Goal: Task Accomplishment & Management: Use online tool/utility

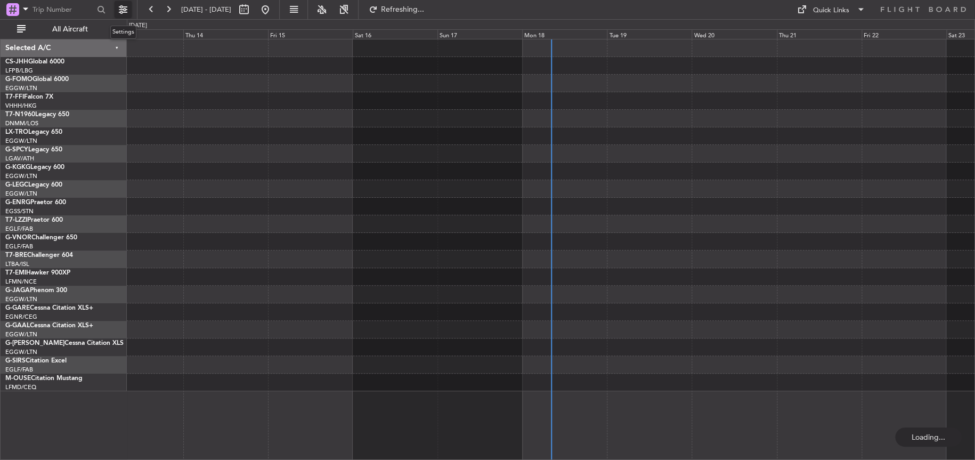
click at [126, 11] on button at bounding box center [122, 9] width 17 height 17
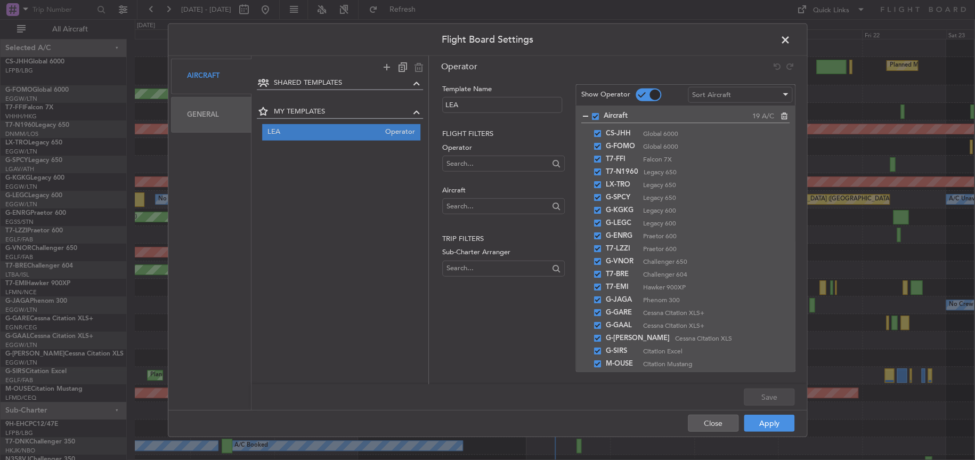
click at [210, 114] on div "General" at bounding box center [211, 114] width 80 height 36
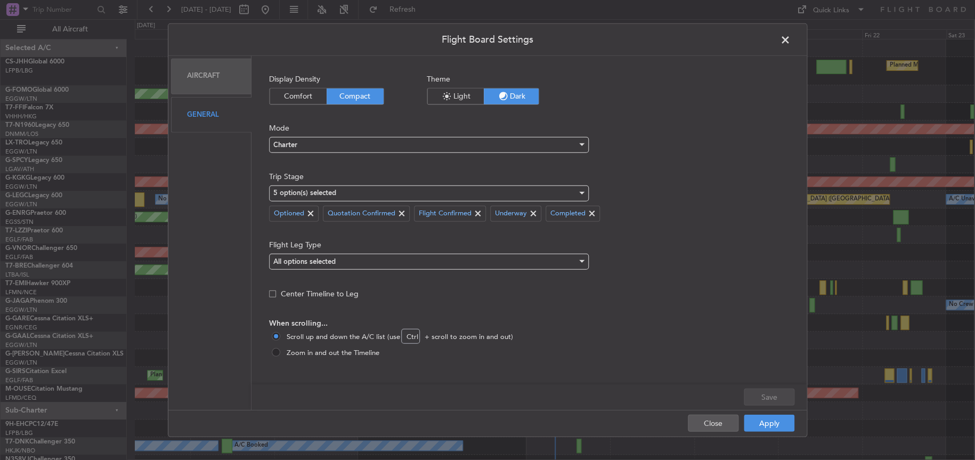
click at [209, 108] on div "General" at bounding box center [211, 114] width 80 height 36
click at [215, 61] on div "Aircraft" at bounding box center [211, 76] width 80 height 36
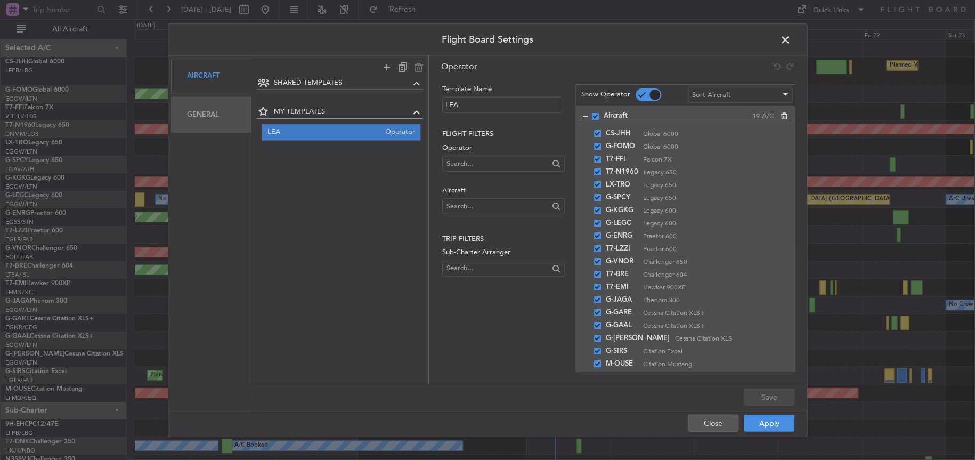
click at [510, 239] on h2 "Trip filters" at bounding box center [503, 238] width 122 height 11
click at [477, 331] on div "Template Name LEA Flight filters Operator Aircraft Trip filters Sub-Charter Arr…" at bounding box center [502, 217] width 124 height 267
click at [498, 100] on input "LEA" at bounding box center [502, 105] width 120 height 16
click at [415, 112] on icon at bounding box center [416, 111] width 13 height 13
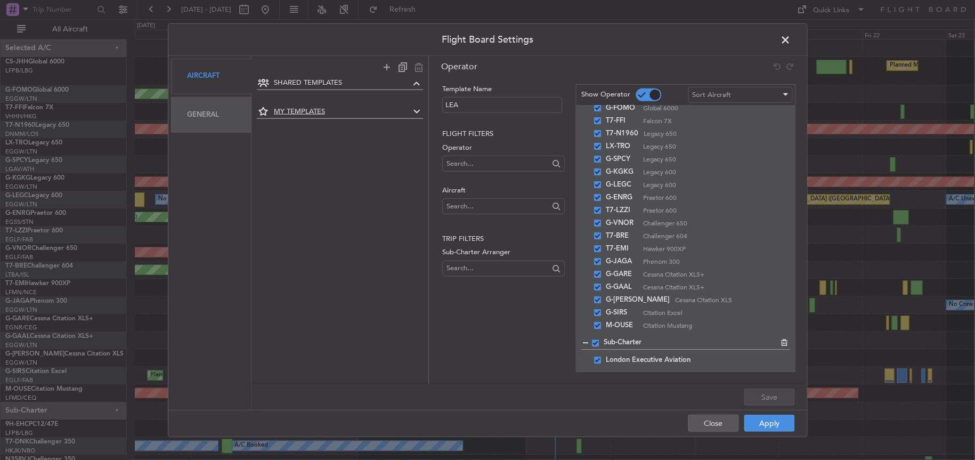
click at [415, 112] on icon at bounding box center [416, 111] width 13 height 13
click at [413, 81] on icon at bounding box center [416, 82] width 13 height 13
click at [414, 83] on icon at bounding box center [416, 82] width 13 height 13
click at [414, 109] on icon at bounding box center [416, 106] width 13 height 13
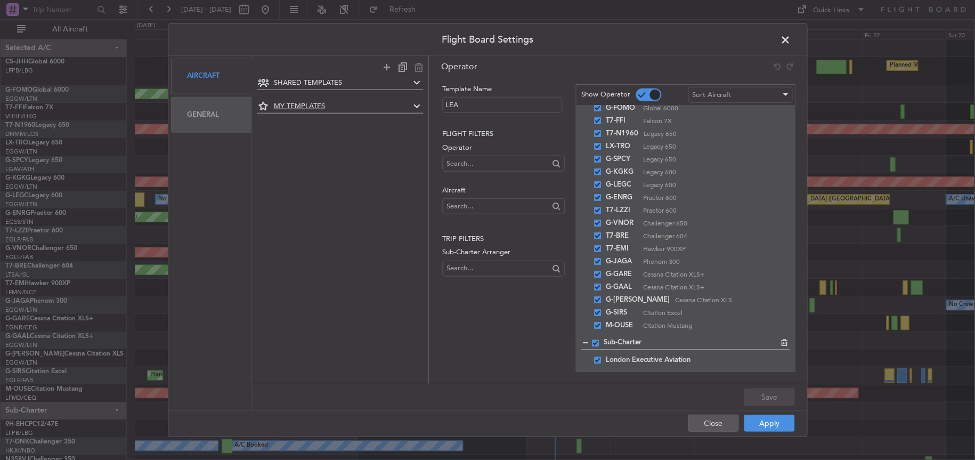
click at [414, 109] on icon at bounding box center [416, 106] width 13 height 13
click at [398, 212] on div "SHARED TEMPLATES MY TEMPLATES LEA Operator" at bounding box center [339, 222] width 177 height 293
click at [294, 160] on div "SHARED TEMPLATES MY TEMPLATES LEA Operator" at bounding box center [339, 222] width 177 height 293
click at [530, 140] on fb-operator-template-lookups "Flight filters Operator Aircraft Trip filters Sub-Charter Arranger" at bounding box center [503, 204] width 122 height 151
click at [790, 40] on span at bounding box center [790, 41] width 0 height 21
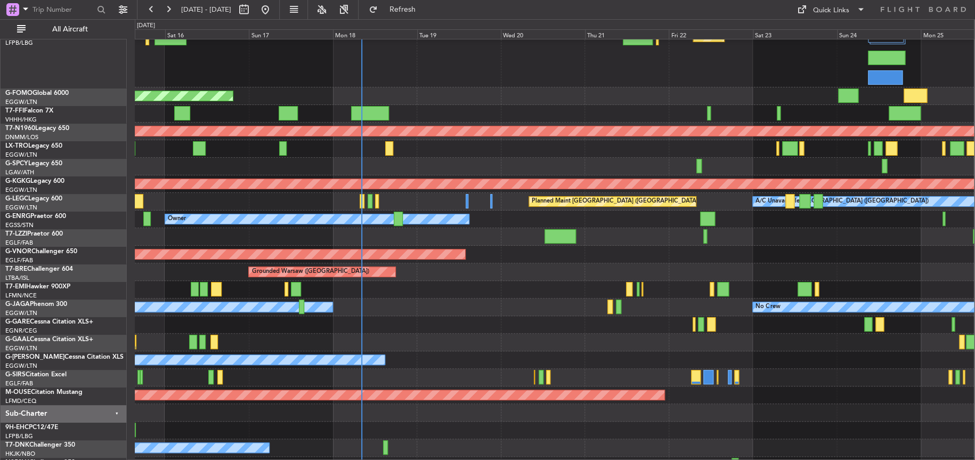
scroll to position [29, 0]
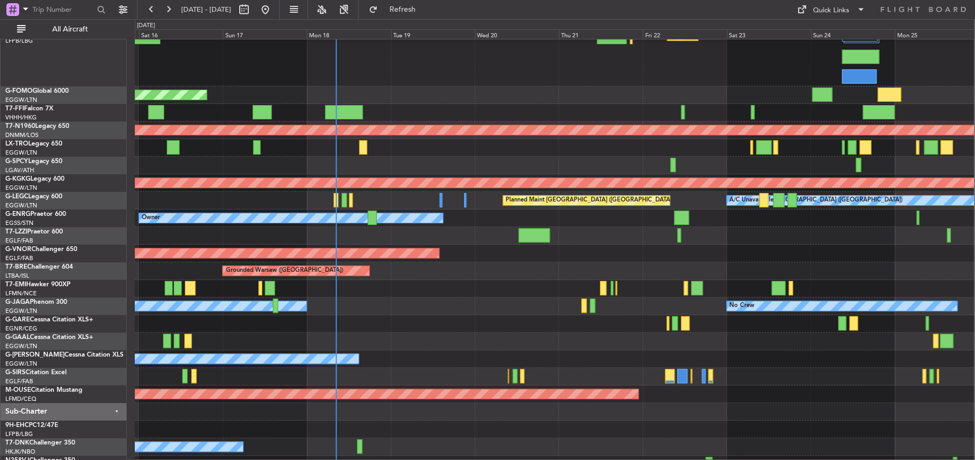
click at [484, 340] on div "Planned Maint Planned [GEOGRAPHIC_DATA]" at bounding box center [554, 341] width 839 height 18
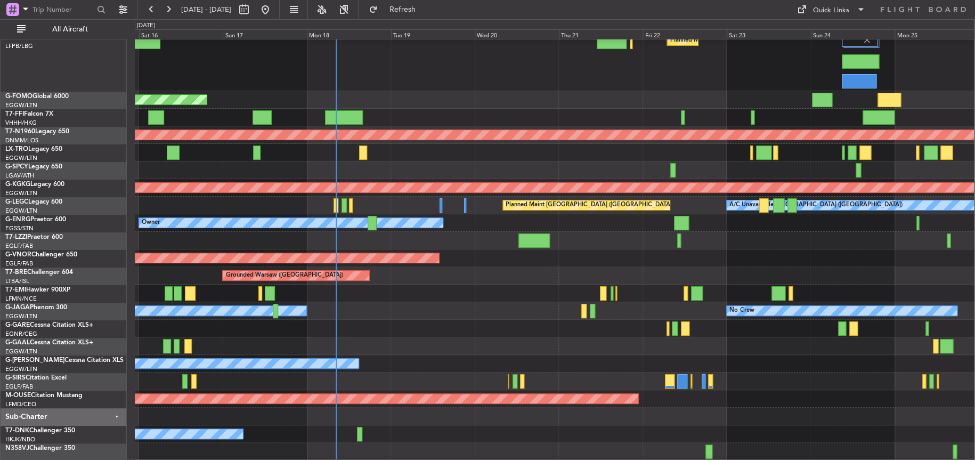
click at [518, 380] on div "Planned Maint [GEOGRAPHIC_DATA] ([GEOGRAPHIC_DATA])" at bounding box center [554, 381] width 839 height 18
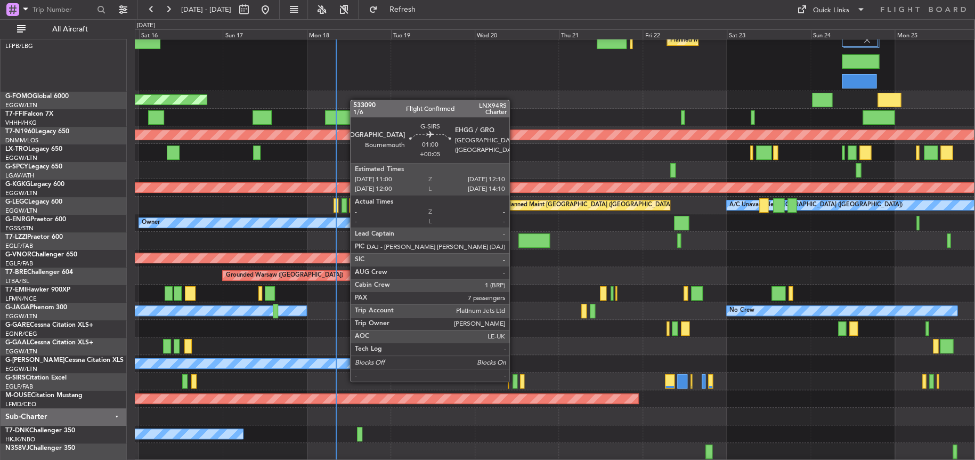
click at [514, 380] on div at bounding box center [514, 381] width 4 height 14
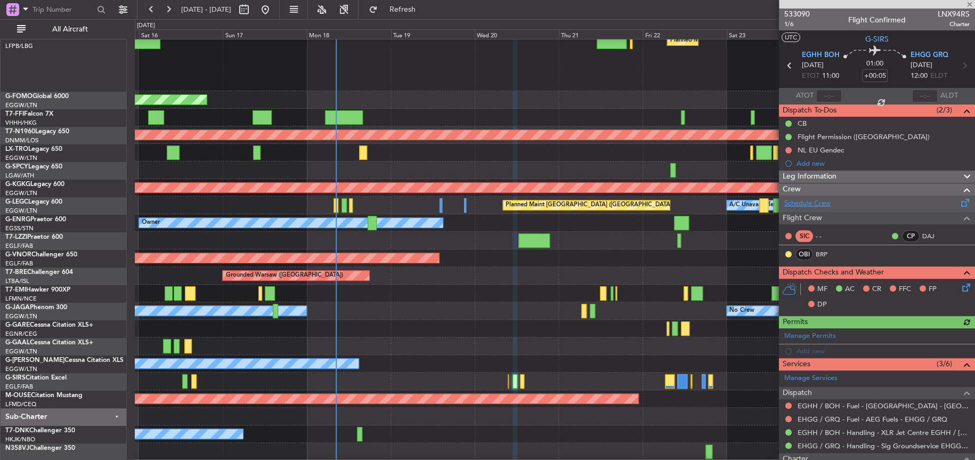
click at [808, 200] on link "Schedule Crew" at bounding box center [807, 203] width 46 height 11
click at [613, 95] on div "Planned Maint Windsor Locks ([PERSON_NAME] Intl)" at bounding box center [554, 100] width 839 height 18
click at [545, 78] on div "Planned Maint [GEOGRAPHIC_DATA] ([GEOGRAPHIC_DATA]) Planned Maint [GEOGRAPHIC_D…" at bounding box center [554, 61] width 839 height 59
click at [472, 63] on div "Planned Maint [GEOGRAPHIC_DATA] ([GEOGRAPHIC_DATA]) Planned Maint [GEOGRAPHIC_D…" at bounding box center [554, 61] width 839 height 59
click at [472, 67] on div "Planned Maint [GEOGRAPHIC_DATA] ([GEOGRAPHIC_DATA]) Planned Maint [GEOGRAPHIC_D…" at bounding box center [554, 61] width 839 height 59
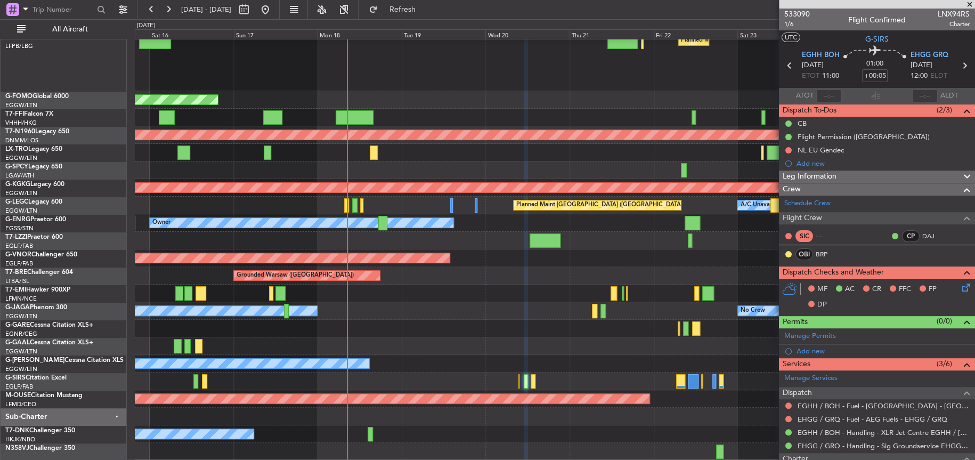
click at [576, 330] on div "Planned Maint [GEOGRAPHIC_DATA] ([GEOGRAPHIC_DATA]) Planned Maint [GEOGRAPHIC_D…" at bounding box center [554, 237] width 839 height 446
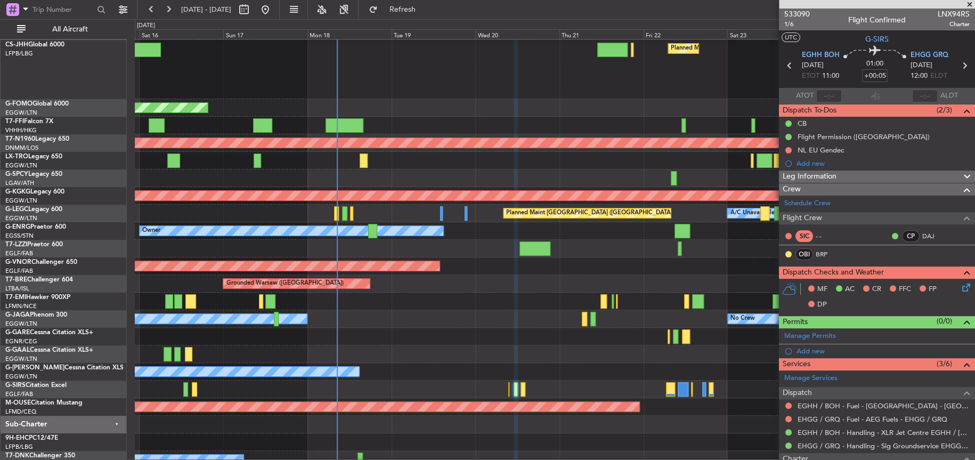
click at [333, 357] on div "Planned Maint Planned [GEOGRAPHIC_DATA]" at bounding box center [554, 354] width 839 height 18
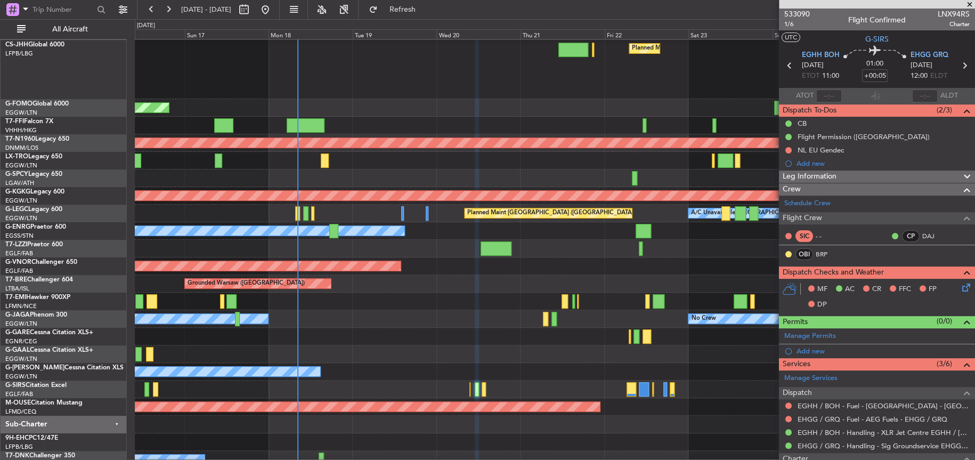
click at [0, 340] on html "[DATE] - [DATE] Refresh Quick Links All Aircraft Planned Maint [GEOGRAPHIC_DATA…" at bounding box center [487, 230] width 975 height 460
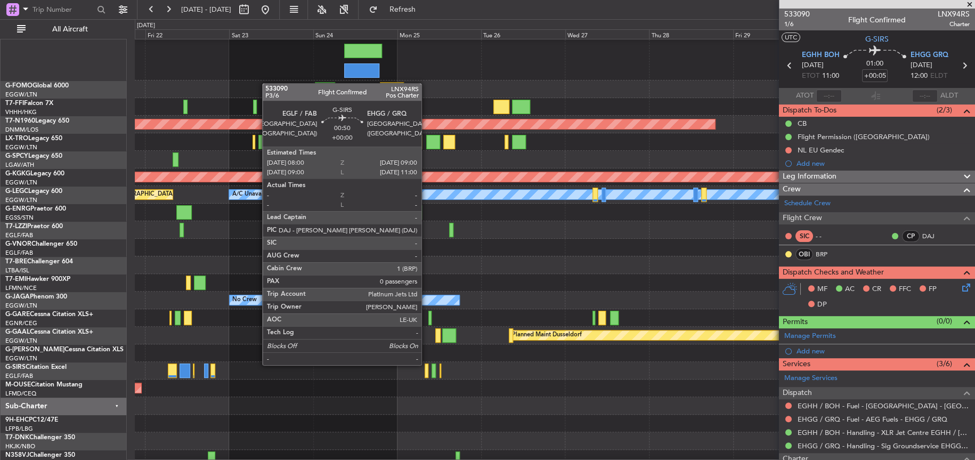
click at [681, 362] on div at bounding box center [554, 371] width 839 height 18
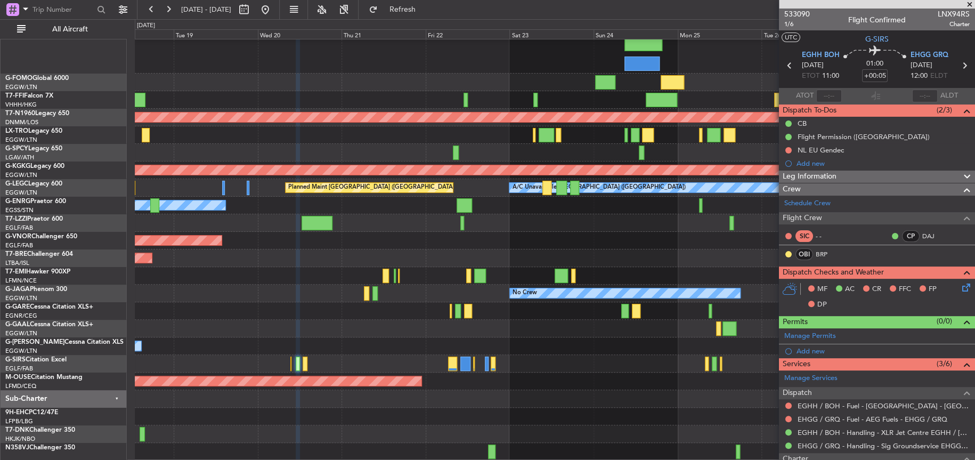
click at [612, 352] on div "Planned Maint [GEOGRAPHIC_DATA] ([GEOGRAPHIC_DATA]) Planned Maint Windsor Locks…" at bounding box center [554, 228] width 839 height 463
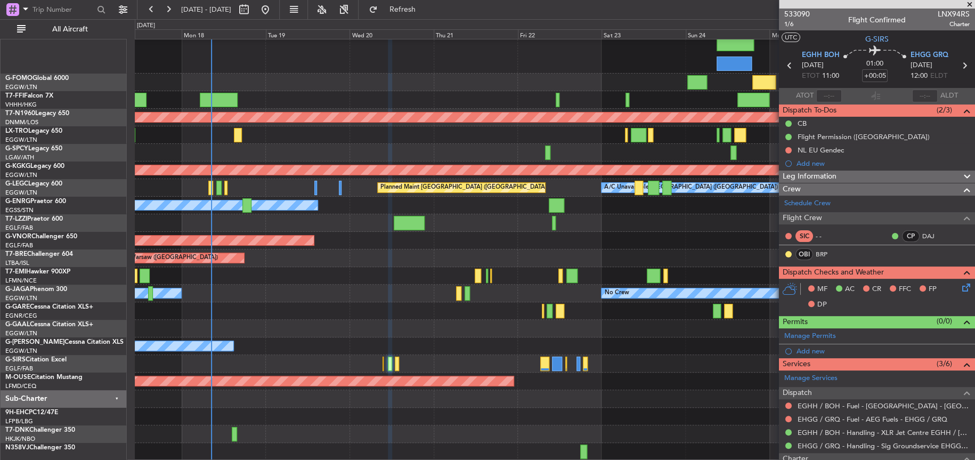
click at [481, 342] on div "Owner" at bounding box center [554, 346] width 839 height 18
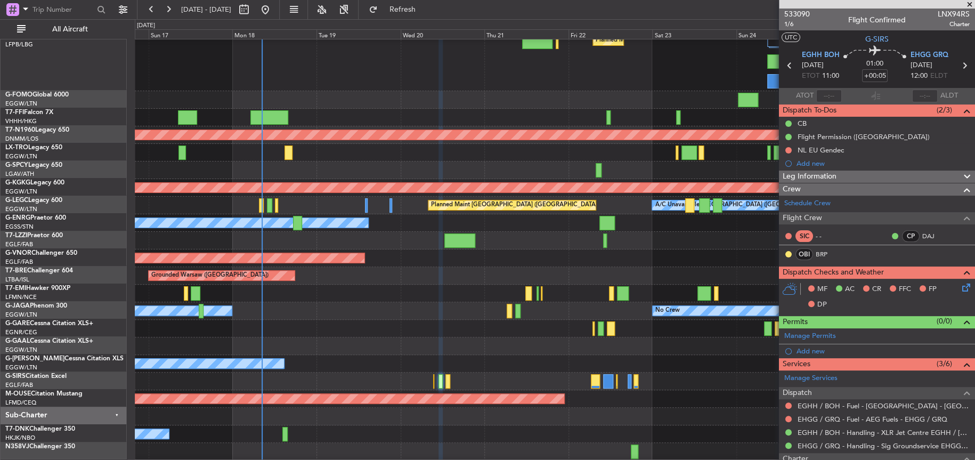
scroll to position [24, 0]
